Goal: Transaction & Acquisition: Purchase product/service

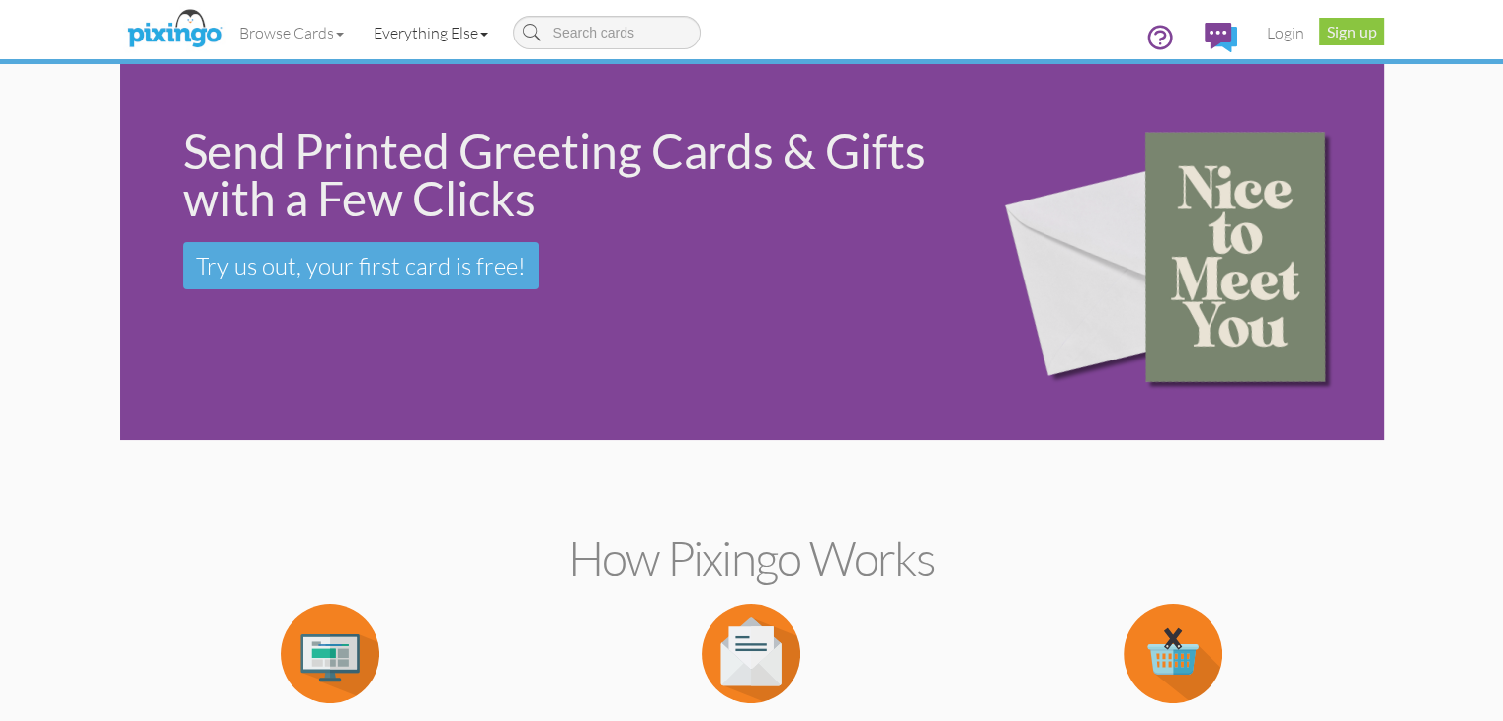
click at [359, 39] on link "Everything Else" at bounding box center [431, 32] width 144 height 49
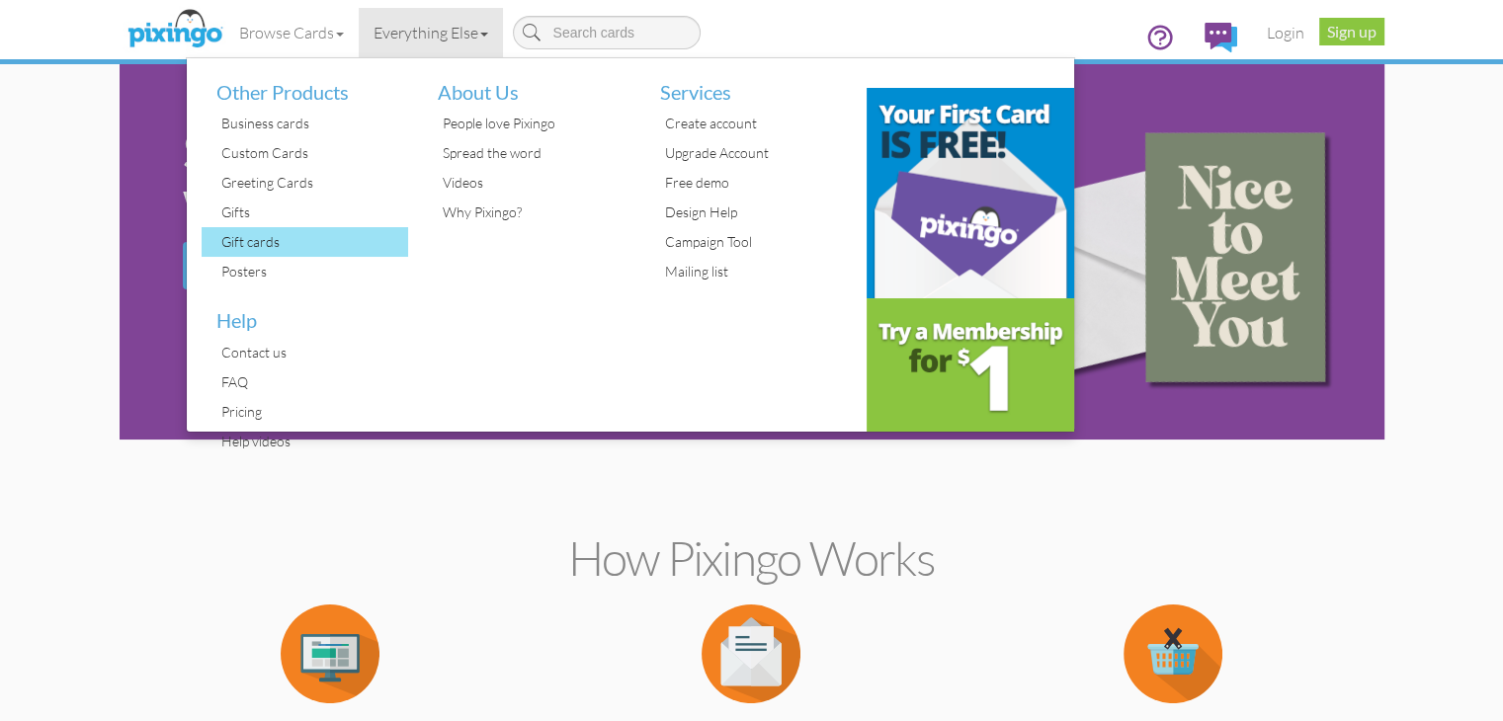
click at [217, 231] on div "Gift cards" at bounding box center [312, 242] width 193 height 30
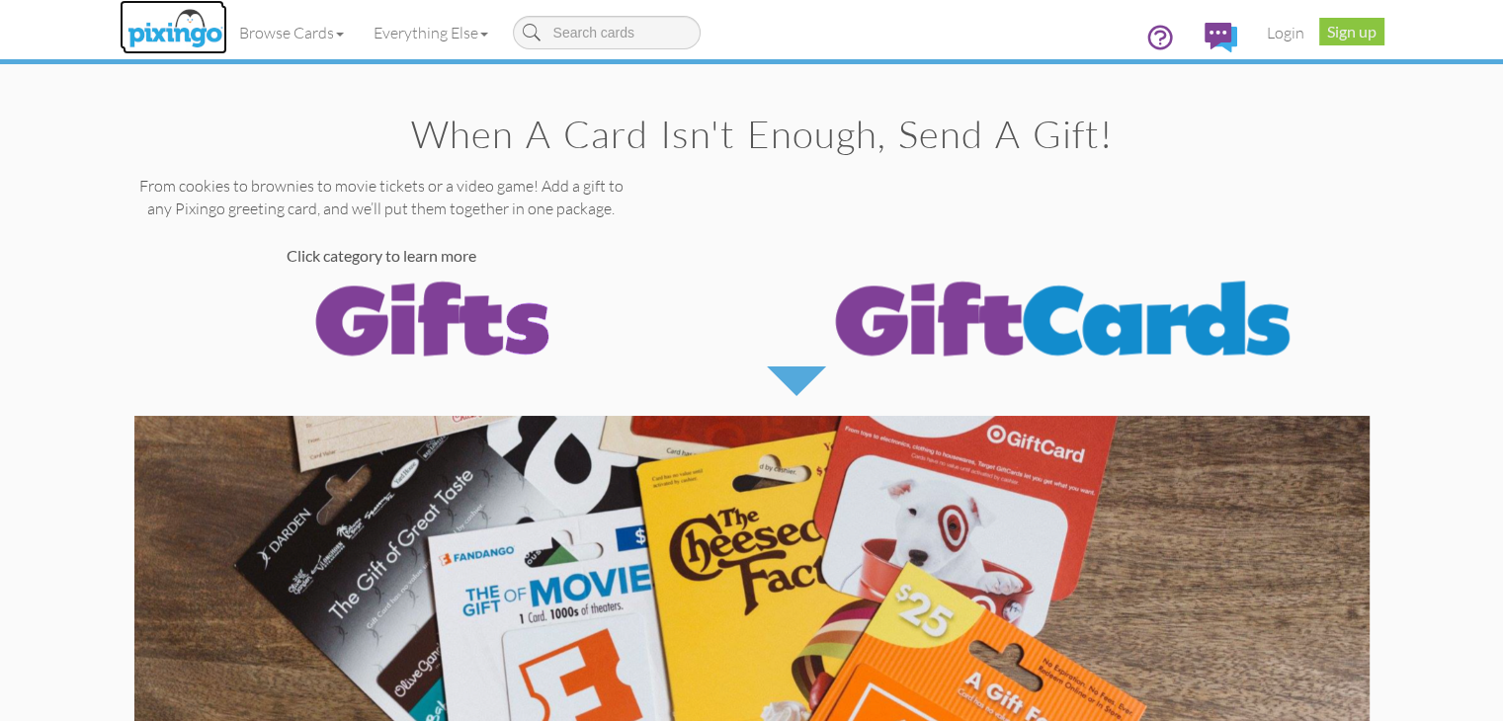
click at [123, 29] on img at bounding box center [175, 29] width 105 height 49
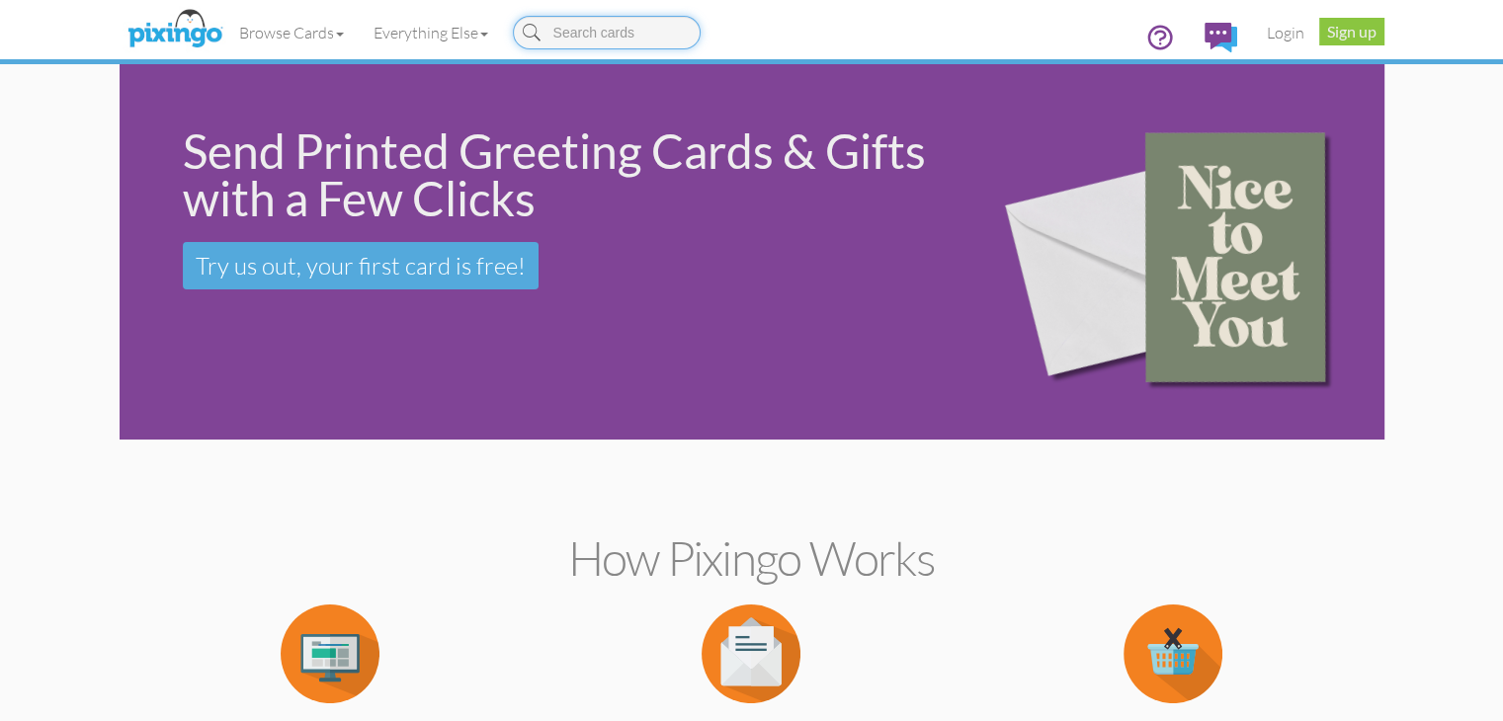
scroll to position [418, 0]
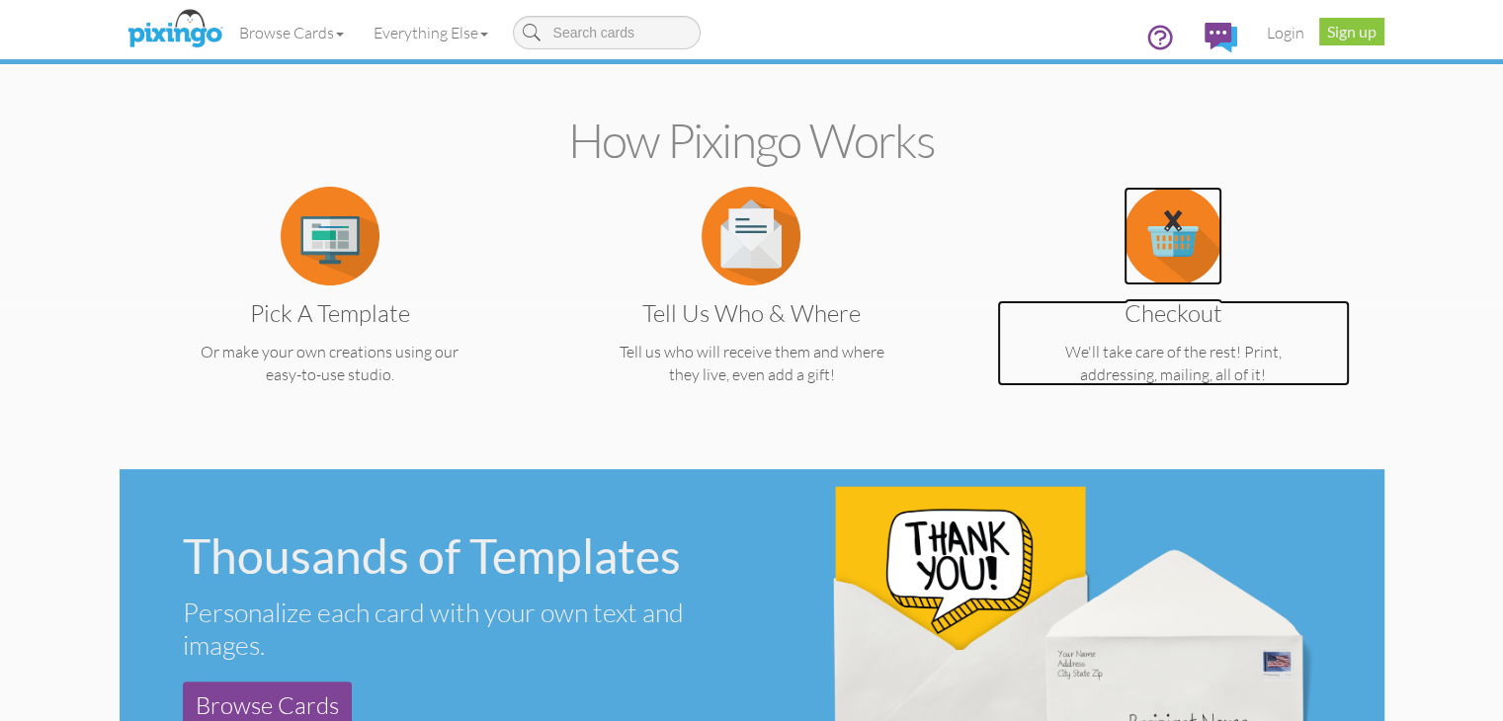
click at [1350, 331] on div "Checkout We'll take care of the rest! Print, addressing, mailing, all of it!" at bounding box center [1173, 343] width 353 height 86
